Goal: Task Accomplishment & Management: Manage account settings

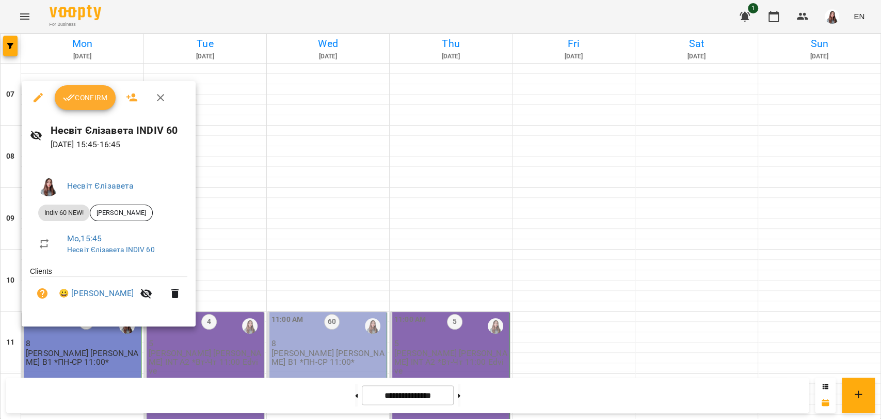
scroll to position [304, 0]
click at [75, 100] on span "Confirm" at bounding box center [85, 97] width 44 height 12
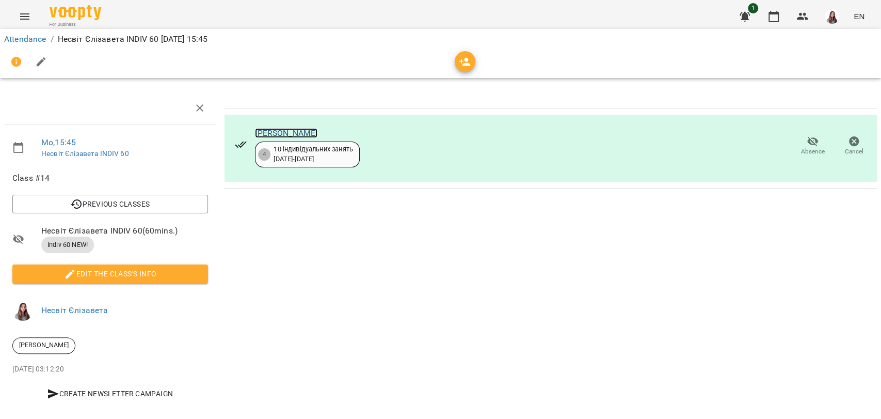
click at [302, 130] on link "[PERSON_NAME]" at bounding box center [286, 133] width 62 height 10
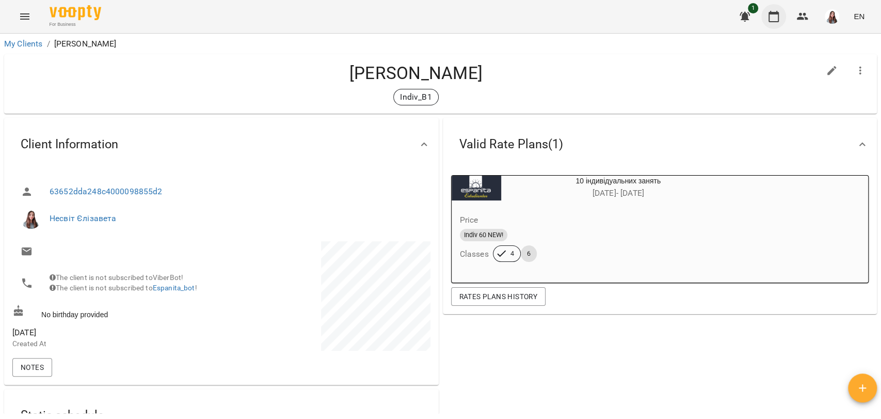
click at [774, 21] on icon "button" at bounding box center [774, 16] width 12 height 12
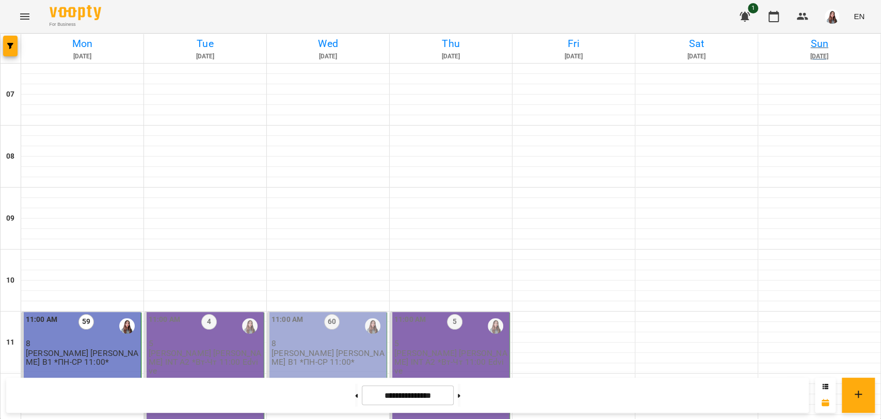
scroll to position [568, 0]
click at [839, 18] on img "button" at bounding box center [832, 16] width 14 height 14
click at [820, 37] on span "Несвіт Єлізавета" at bounding box center [834, 39] width 70 height 12
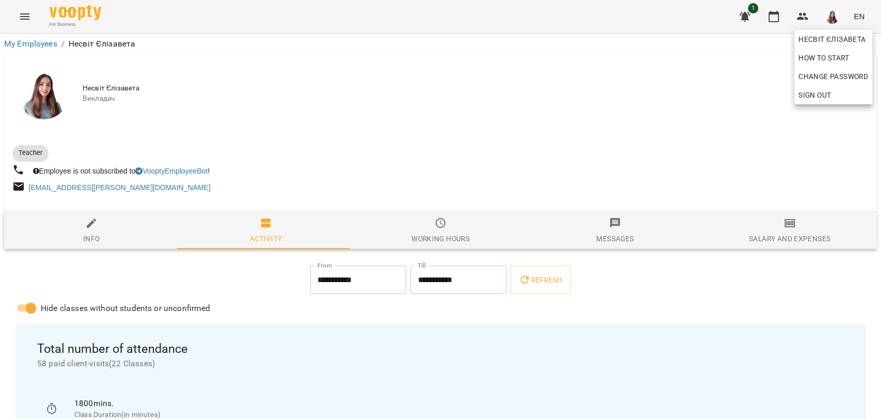
click at [526, 142] on div at bounding box center [440, 209] width 881 height 419
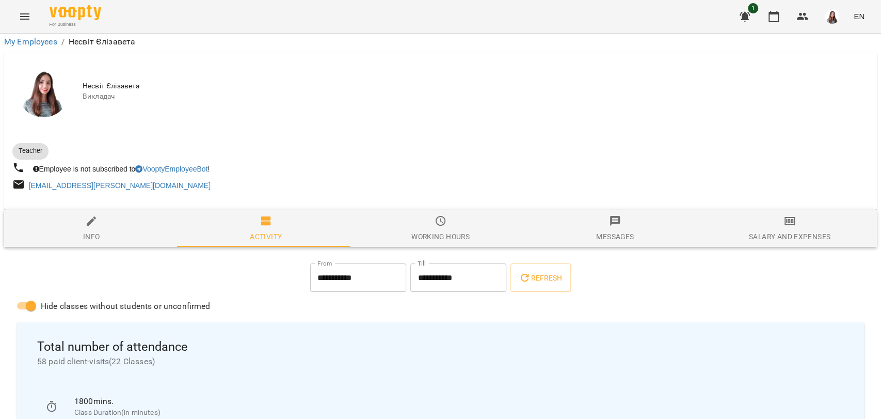
scroll to position [344, 0]
click at [777, 20] on icon "button" at bounding box center [774, 16] width 12 height 12
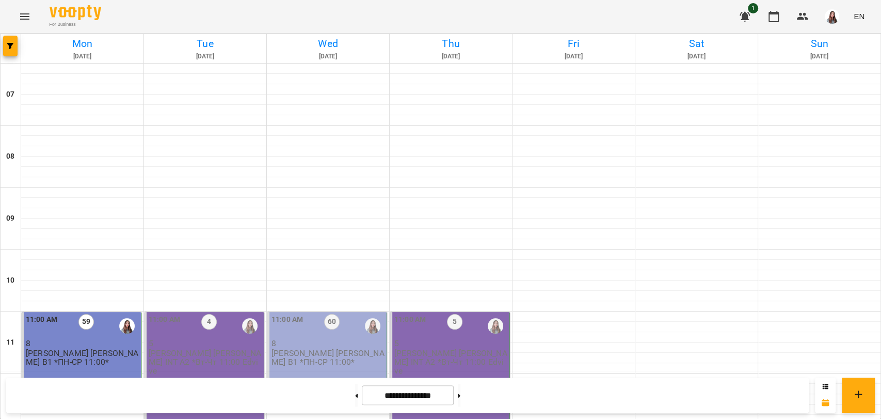
scroll to position [401, 0]
